Goal: Task Accomplishment & Management: Use online tool/utility

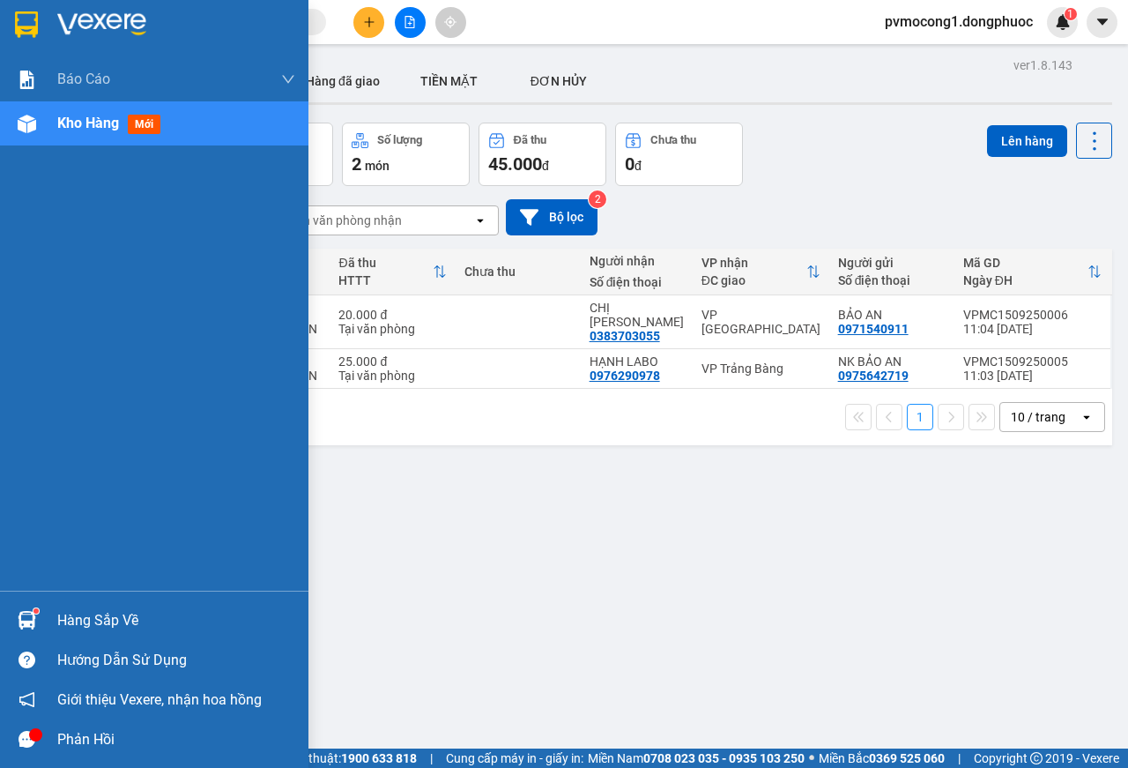
click at [84, 618] on div "Hàng sắp về" at bounding box center [176, 620] width 238 height 26
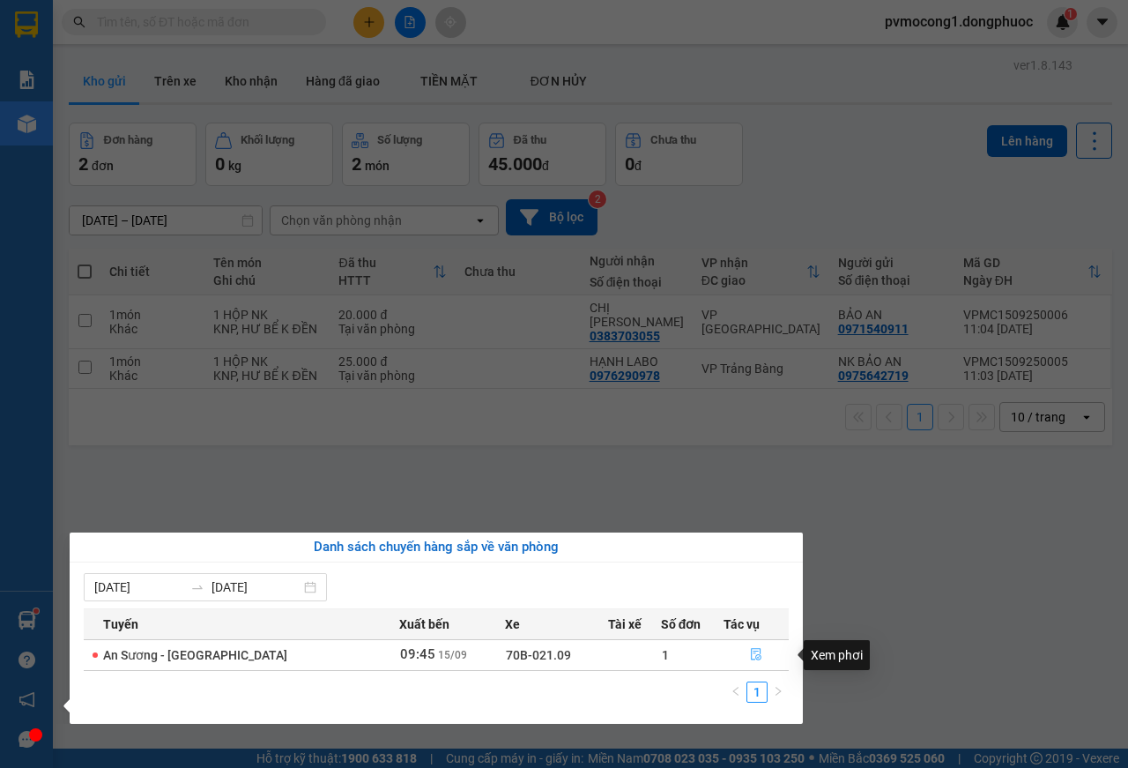
click at [750, 657] on icon "file-done" at bounding box center [756, 654] width 12 height 12
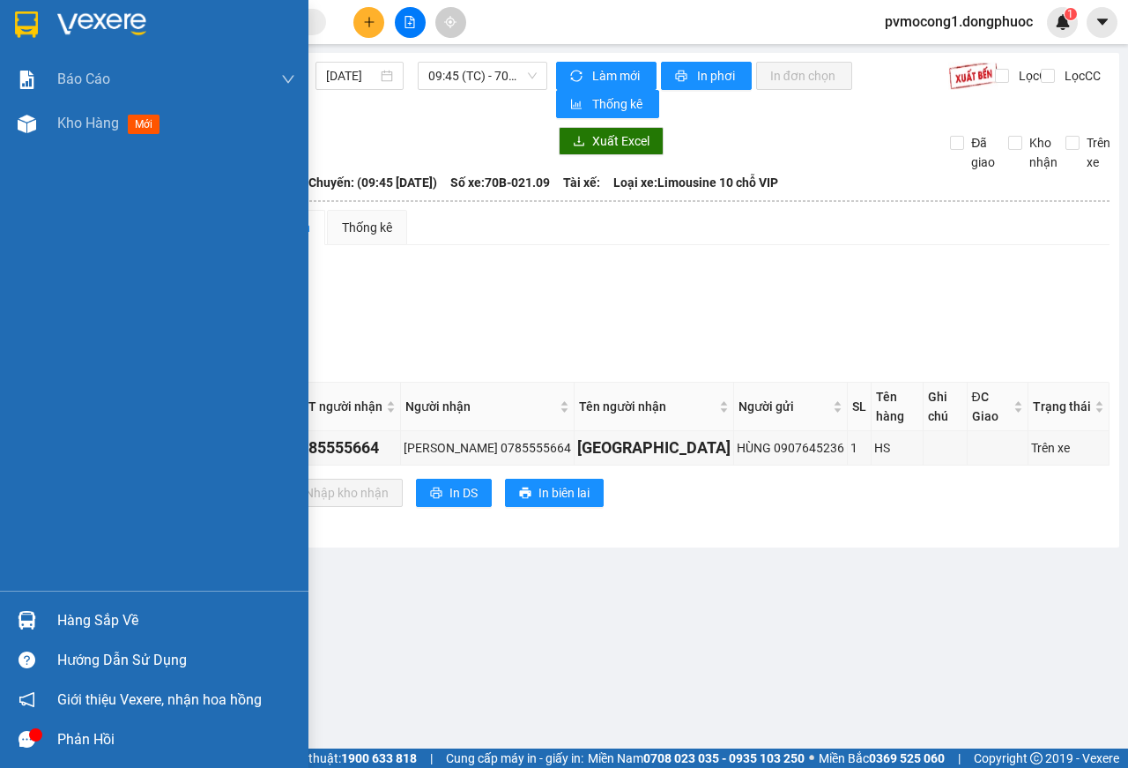
click at [22, 12] on img at bounding box center [26, 24] width 23 height 26
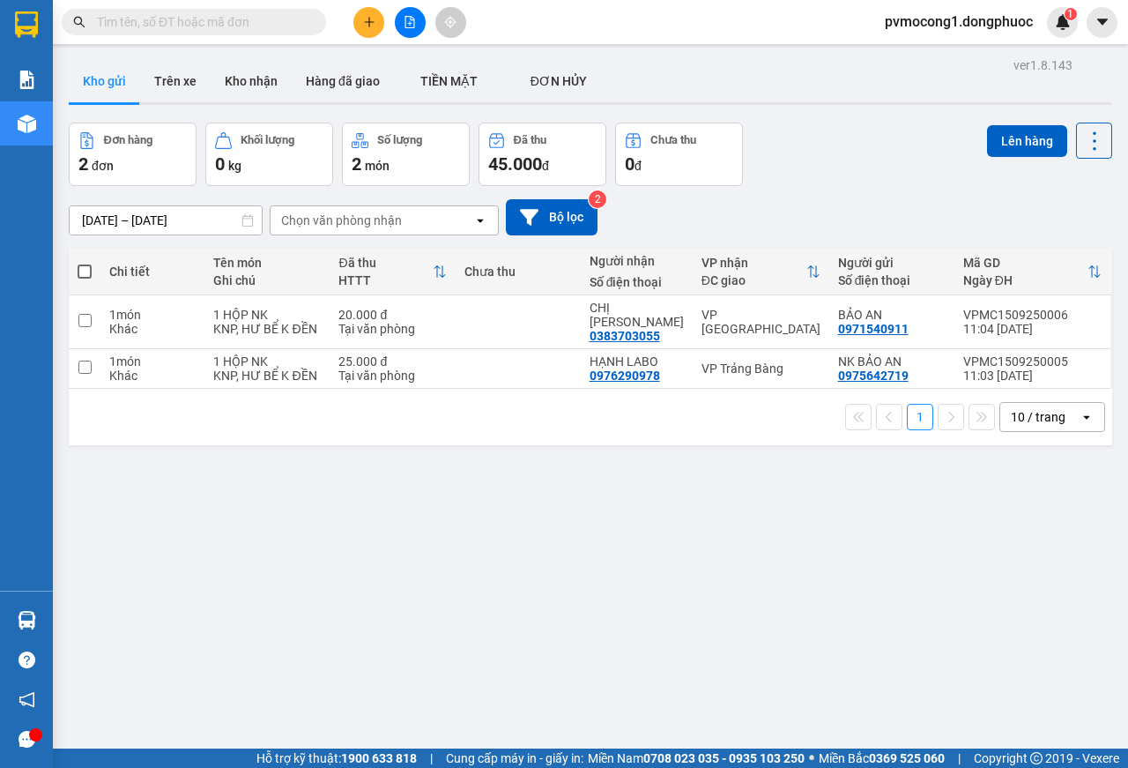
click at [82, 272] on span at bounding box center [85, 271] width 14 height 14
click at [85, 263] on input "checkbox" at bounding box center [85, 263] width 0 height 0
checkbox input "true"
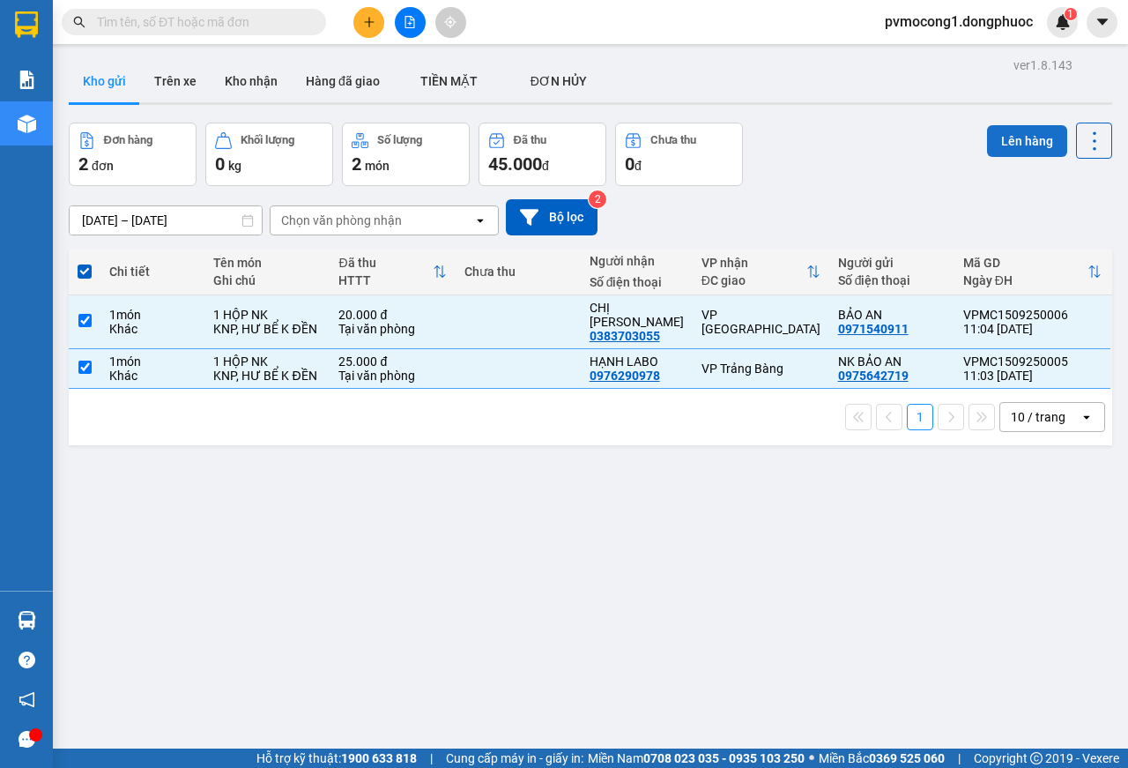
click at [987, 148] on button "Lên hàng" at bounding box center [1027, 141] width 80 height 32
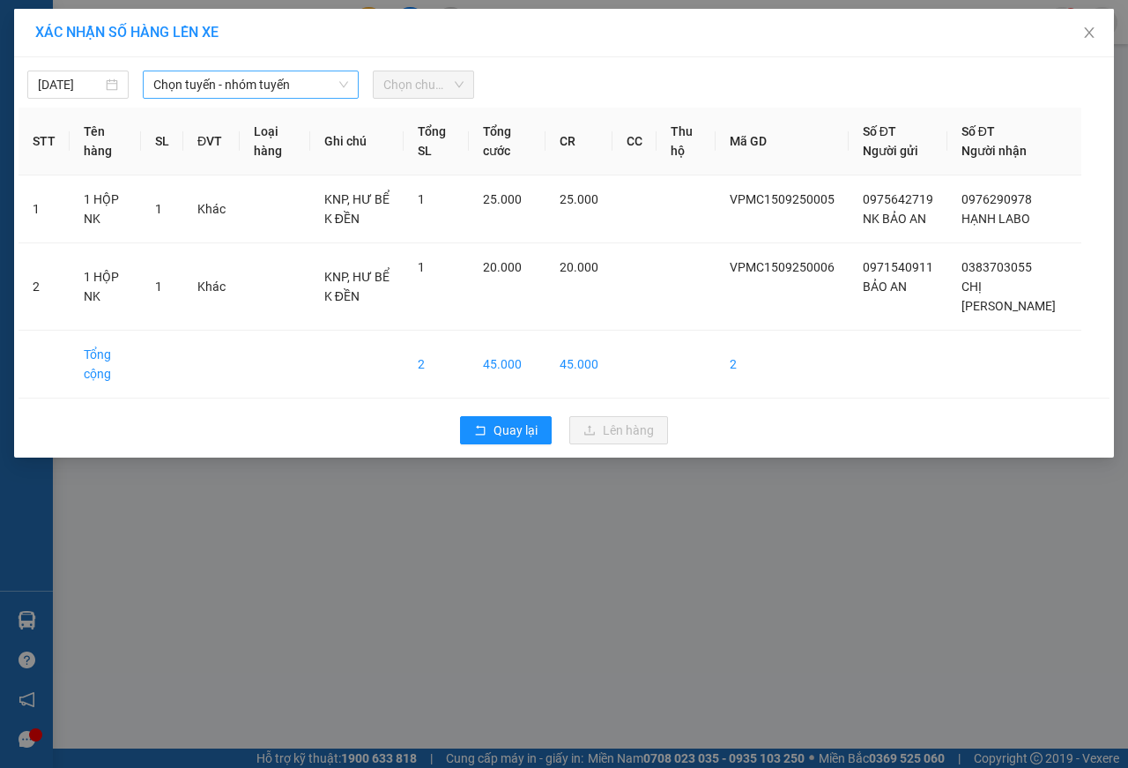
click at [252, 89] on span "Chọn tuyến - nhóm tuyến" at bounding box center [250, 84] width 195 height 26
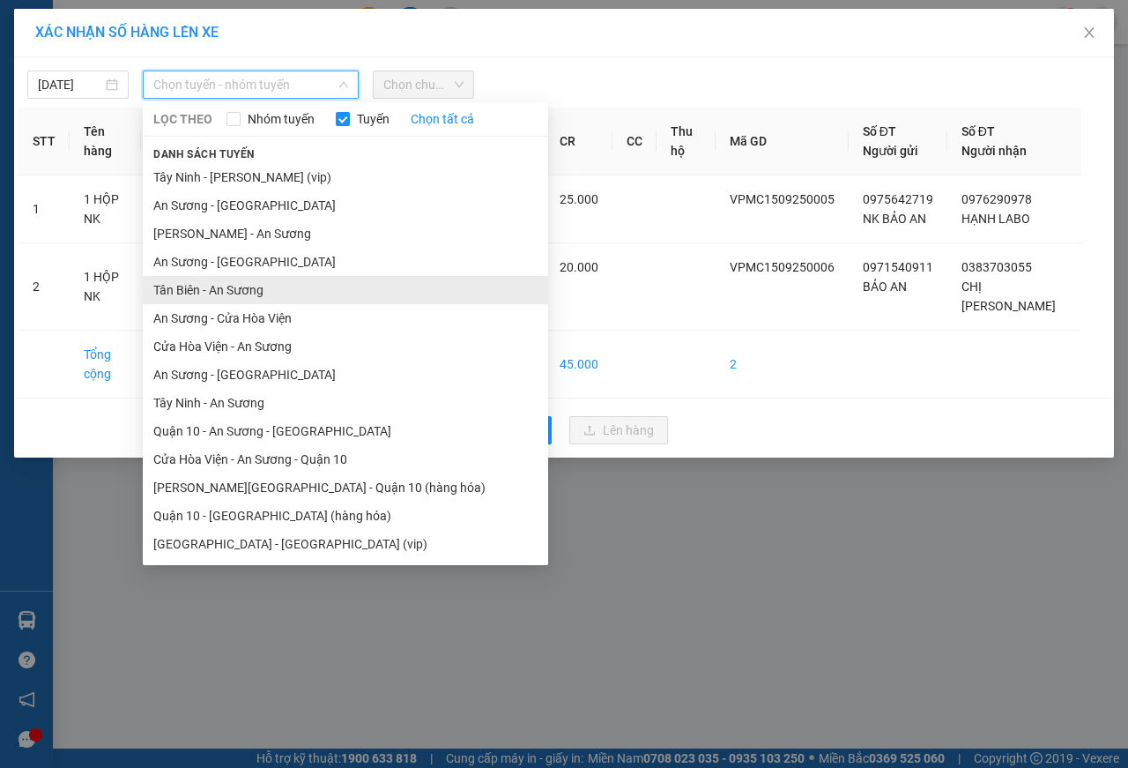
click at [172, 289] on li "Tân Biên - An Sương" at bounding box center [346, 290] width 406 height 28
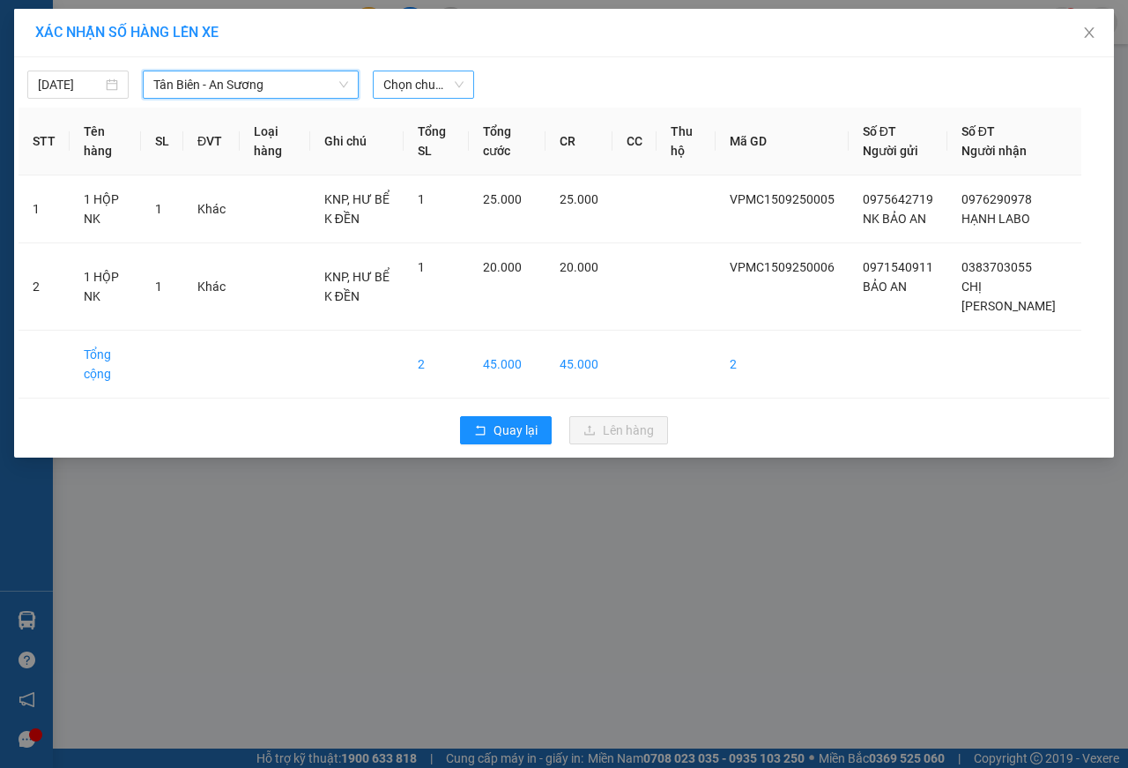
click at [406, 86] on span "Chọn chuyến" at bounding box center [424, 84] width 80 height 26
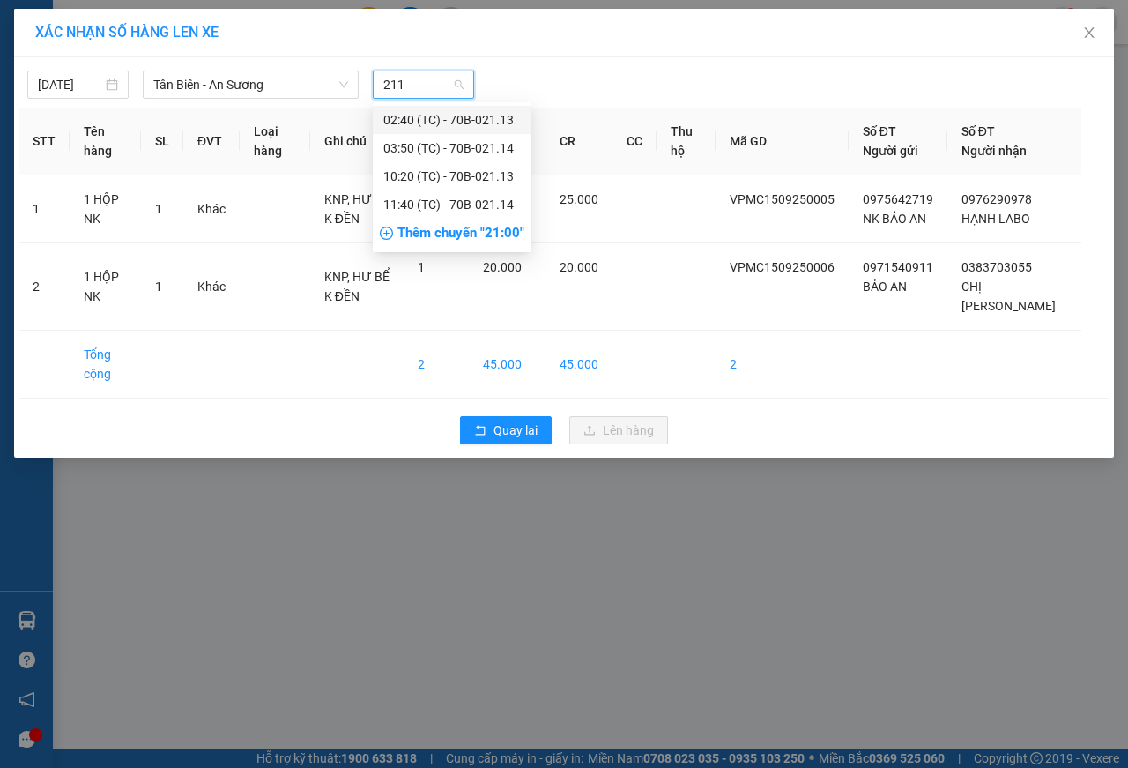
type input "2114"
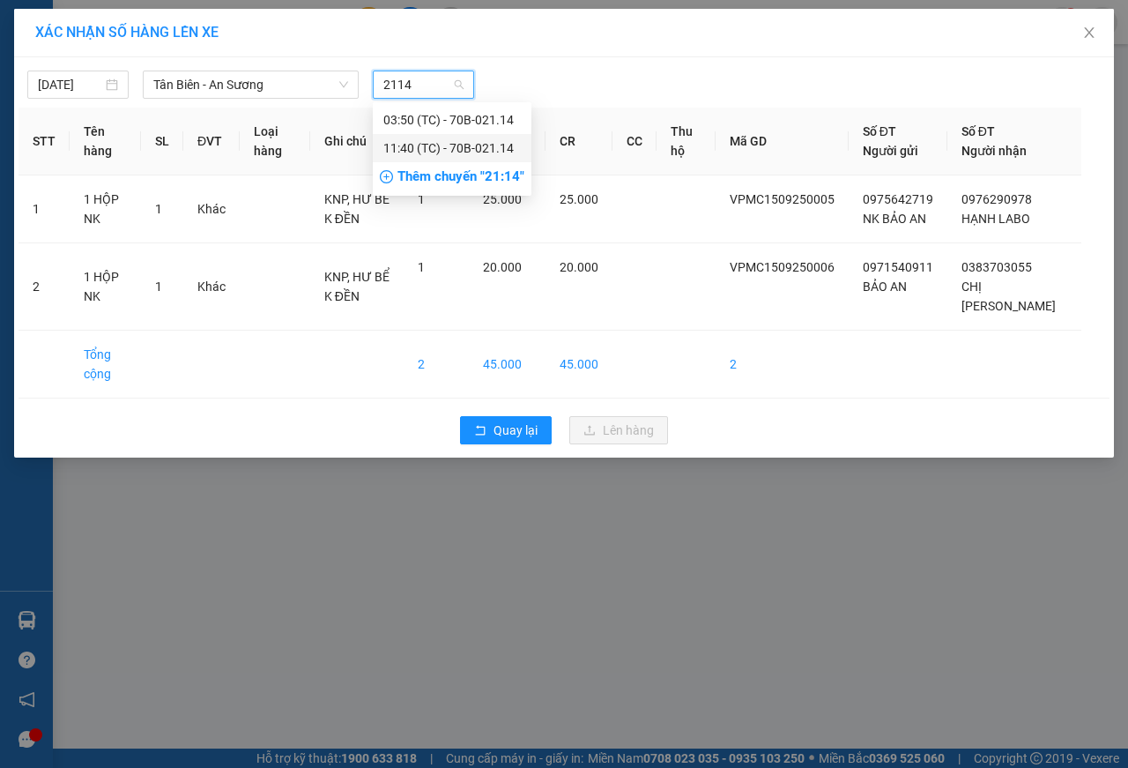
click at [501, 152] on div "11:40 (TC) - 70B-021.14" at bounding box center [453, 147] width 138 height 19
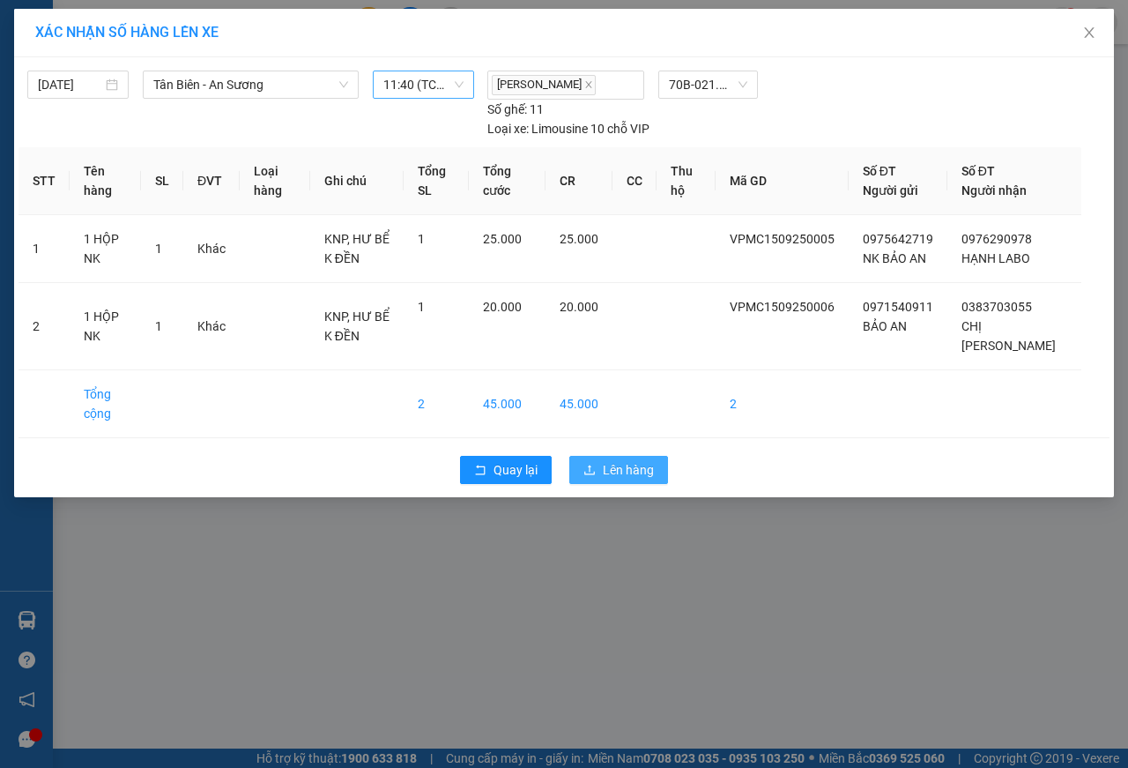
click at [628, 471] on span "Lên hàng" at bounding box center [628, 469] width 51 height 19
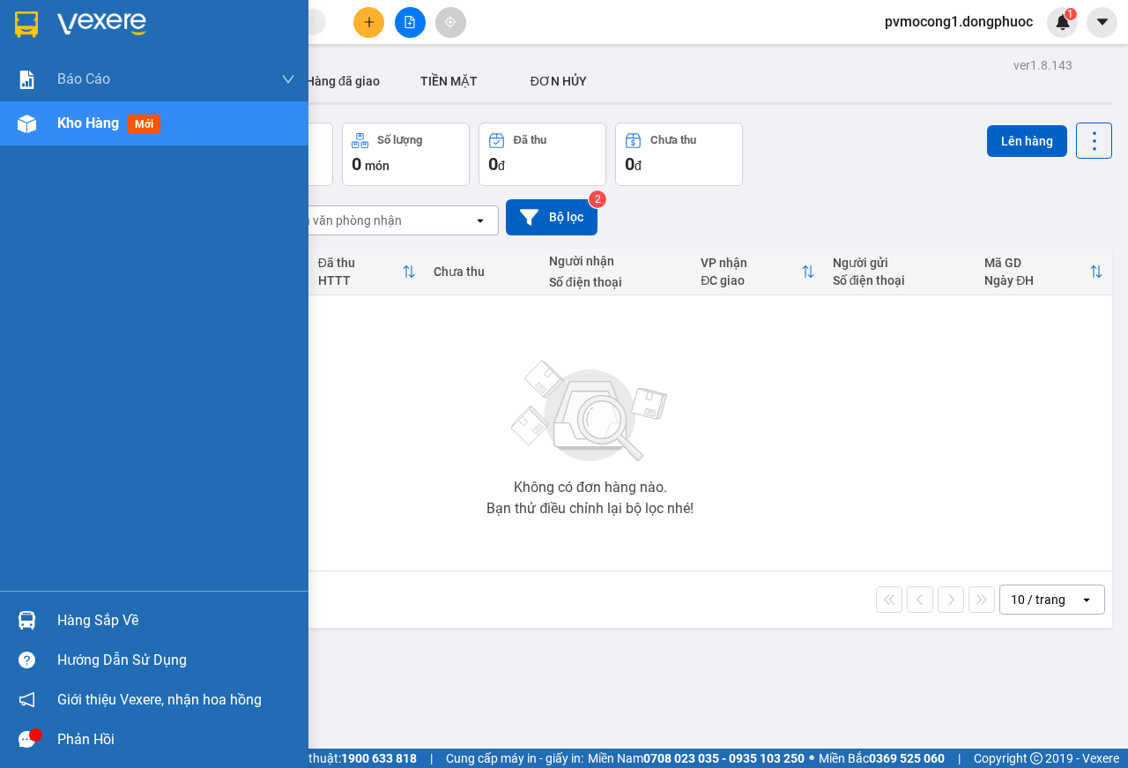
click at [100, 618] on div "Hàng sắp về" at bounding box center [176, 620] width 238 height 26
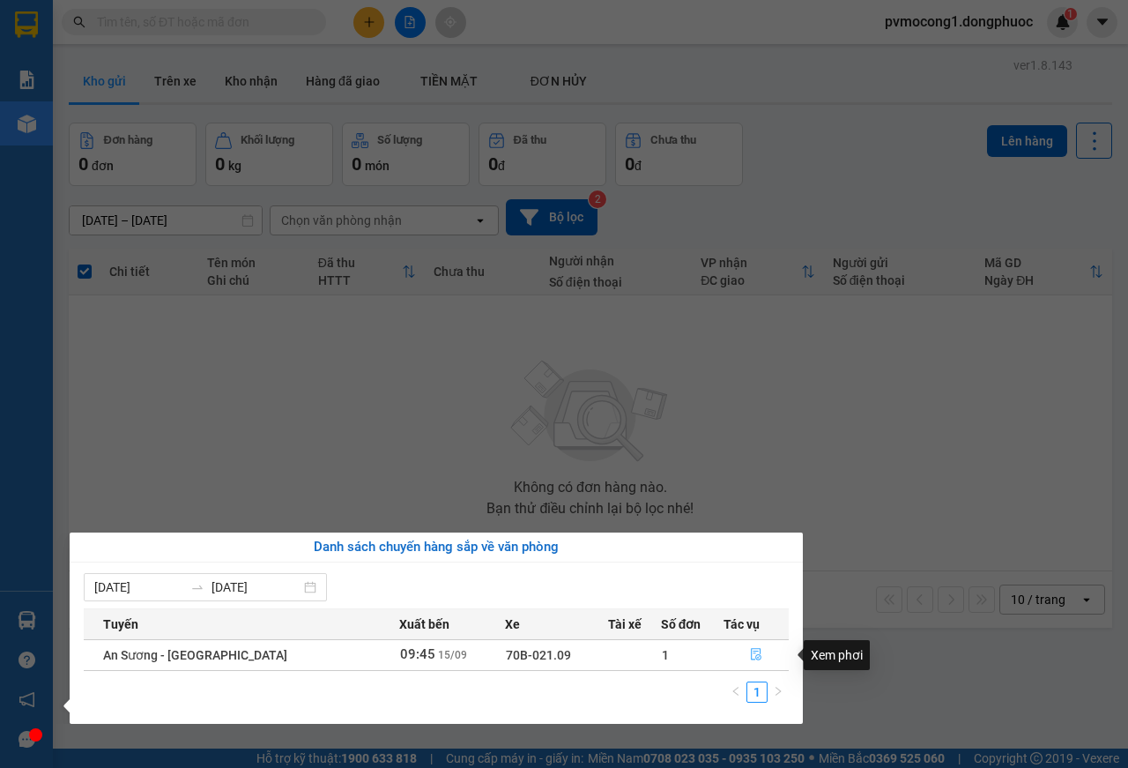
click at [750, 653] on icon "file-done" at bounding box center [756, 654] width 12 height 12
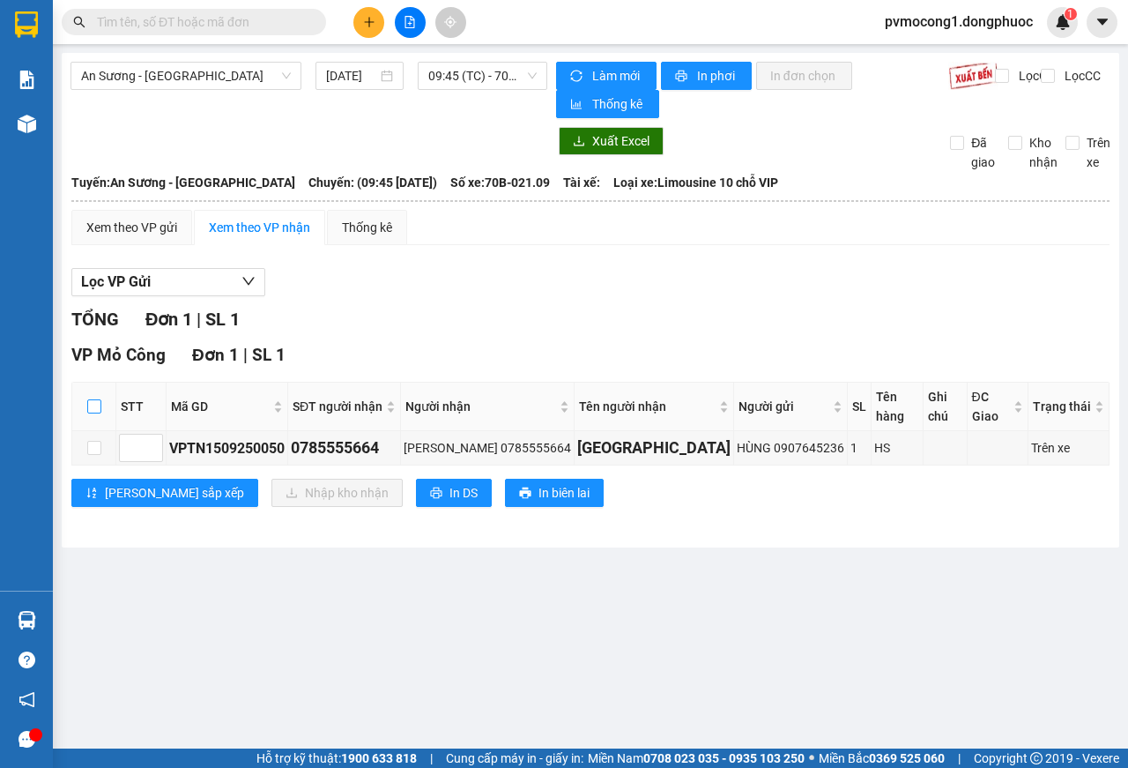
click at [93, 399] on input "checkbox" at bounding box center [94, 406] width 14 height 14
checkbox input "true"
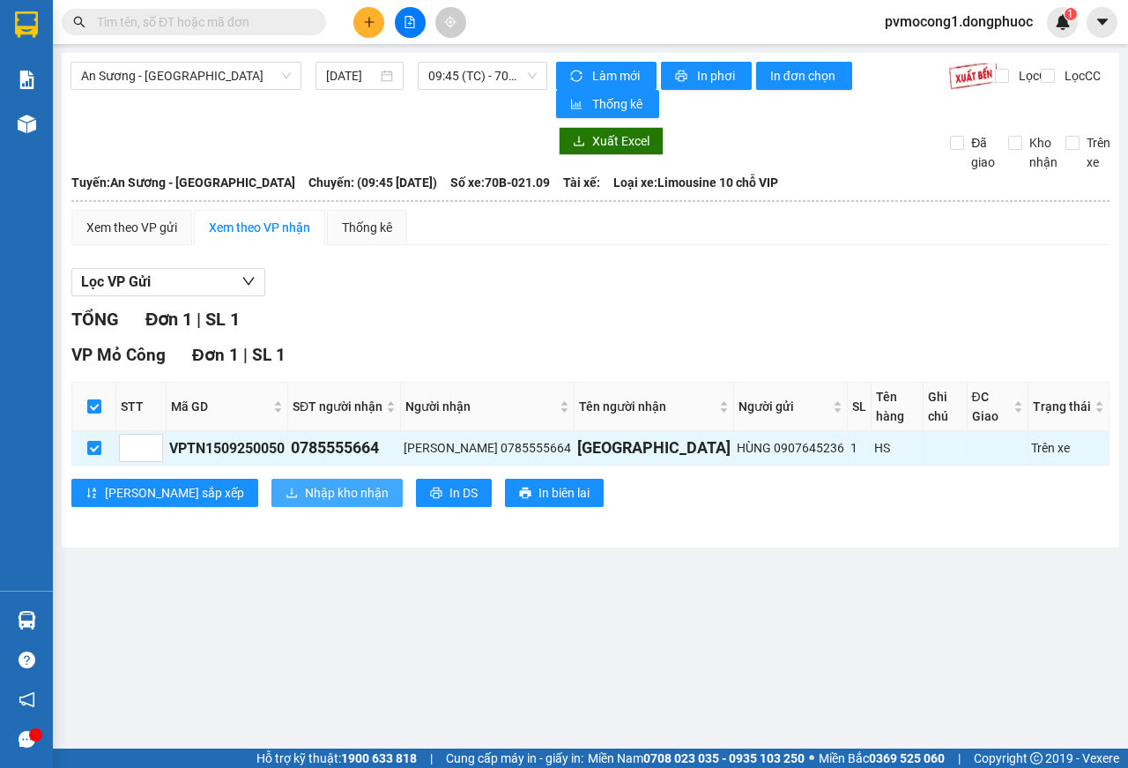
click at [305, 483] on span "Nhập kho nhận" at bounding box center [347, 492] width 84 height 19
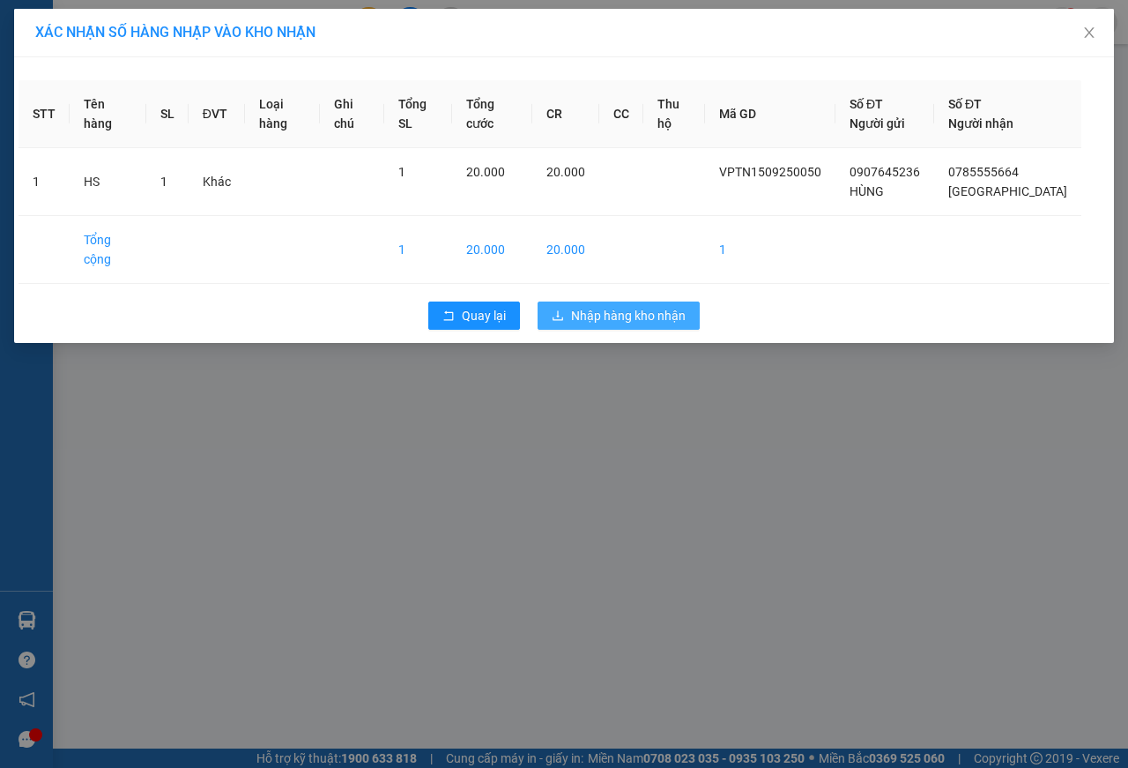
click at [623, 306] on span "Nhập hàng kho nhận" at bounding box center [628, 315] width 115 height 19
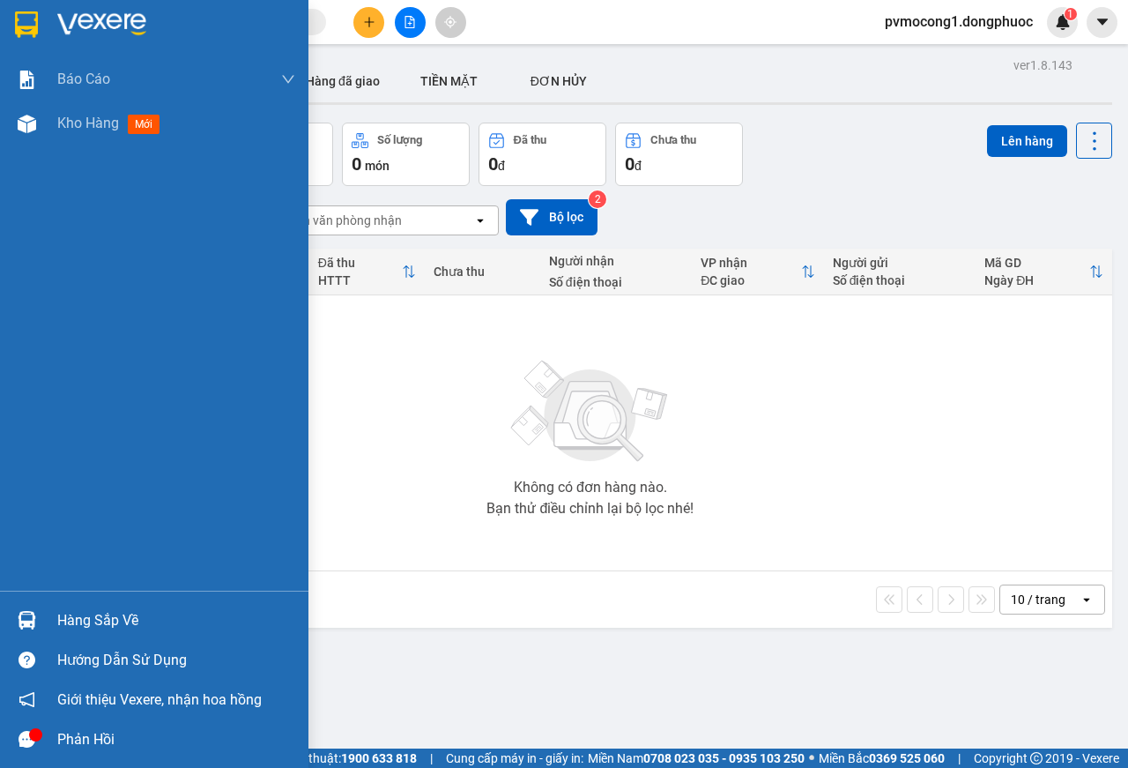
click at [79, 616] on div "Hàng sắp về" at bounding box center [176, 620] width 238 height 26
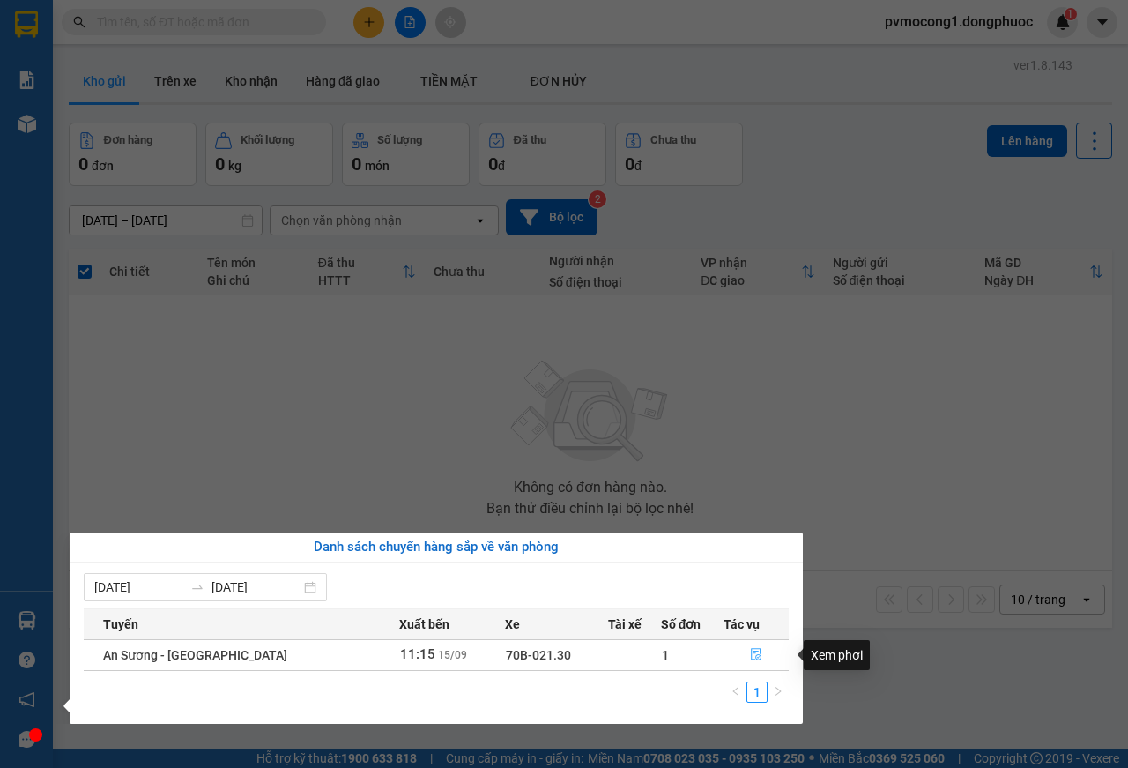
click at [750, 656] on icon "file-done" at bounding box center [756, 654] width 12 height 12
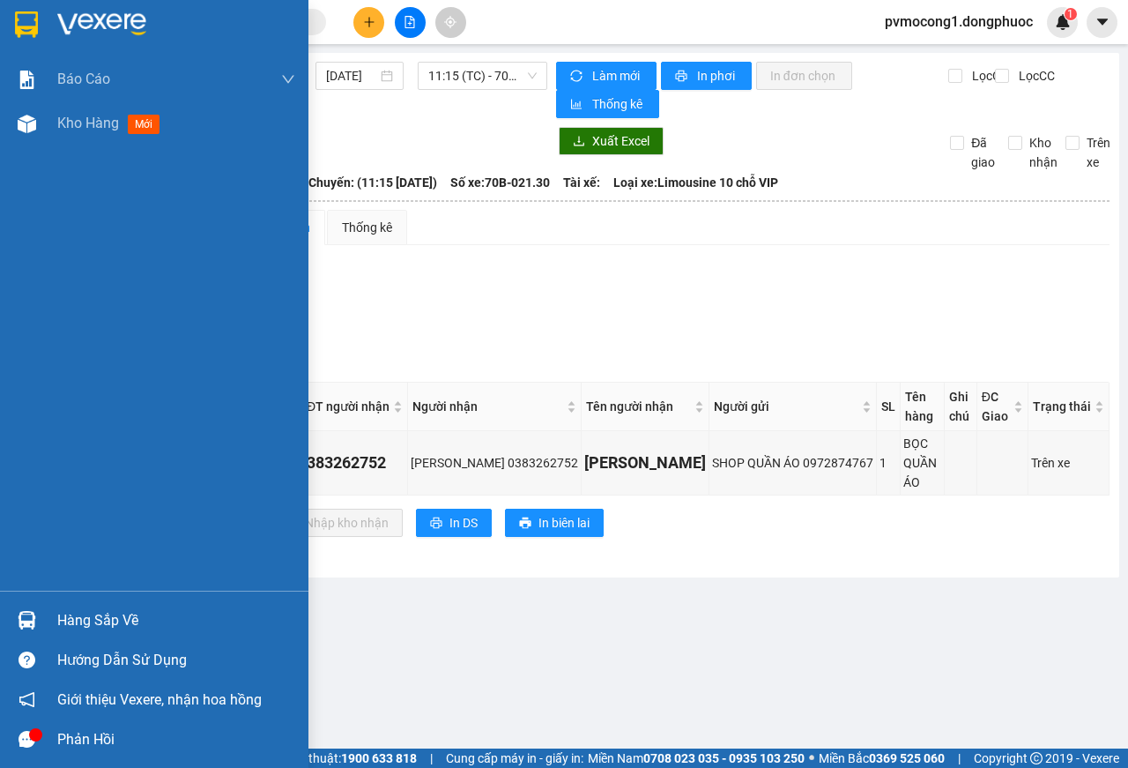
drag, startPoint x: 14, startPoint y: 8, endPoint x: 263, endPoint y: 282, distance: 370.1
click at [15, 9] on div at bounding box center [154, 28] width 309 height 57
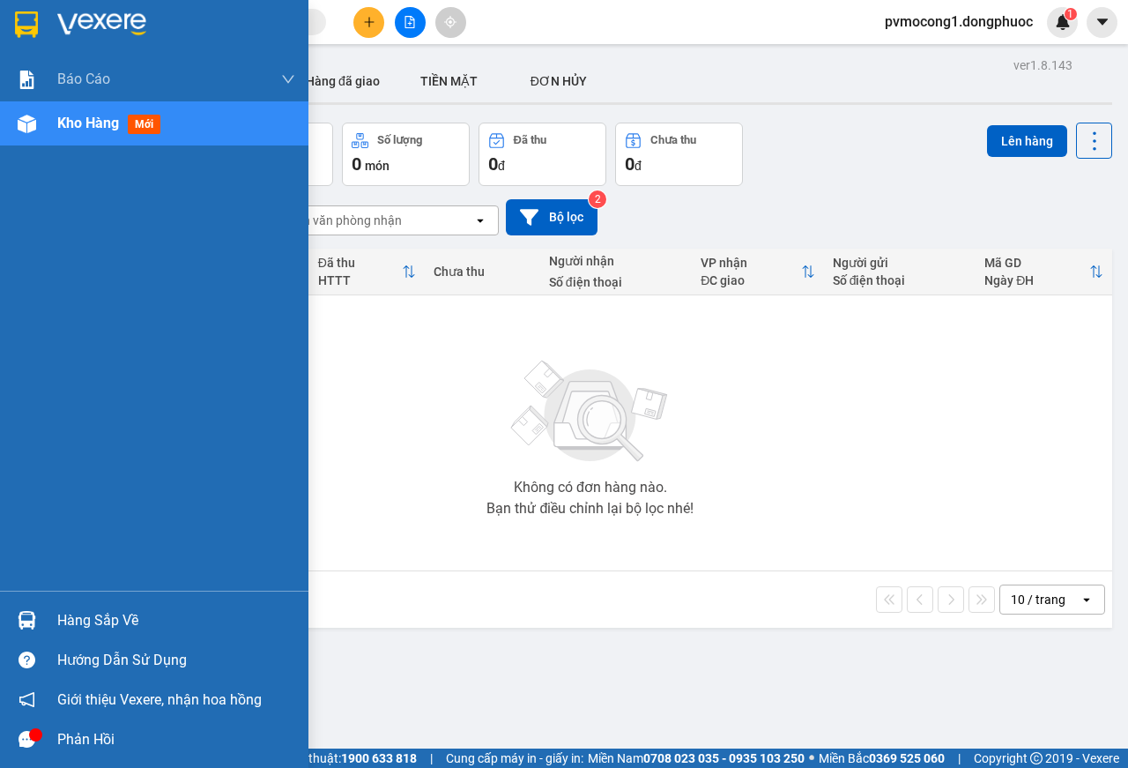
click at [75, 620] on div "Hàng sắp về" at bounding box center [176, 620] width 238 height 26
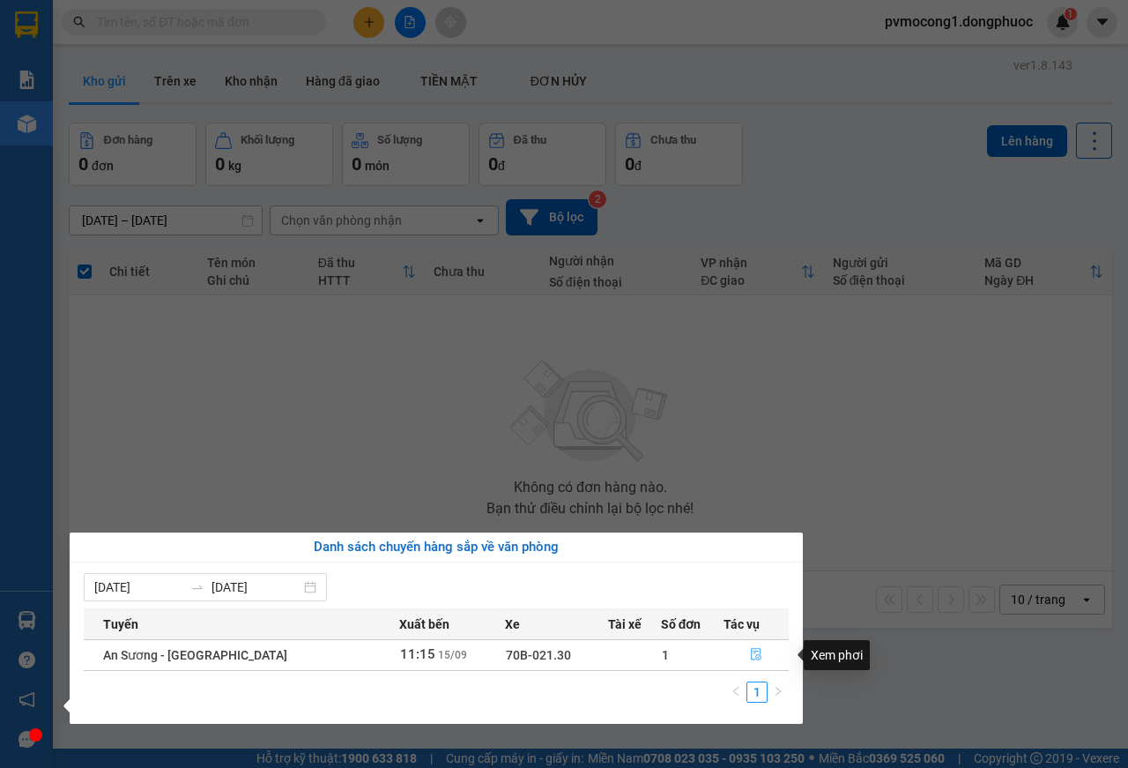
click at [750, 655] on icon "file-done" at bounding box center [756, 654] width 12 height 12
